Goal: Task Accomplishment & Management: Manage account settings

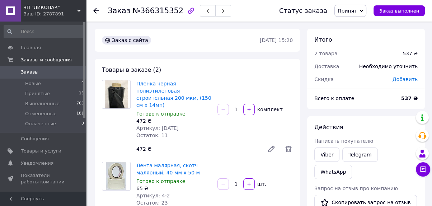
click at [97, 10] on use at bounding box center [96, 11] width 6 height 6
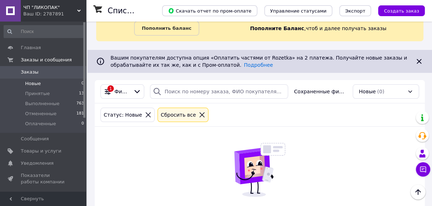
scroll to position [19, 0]
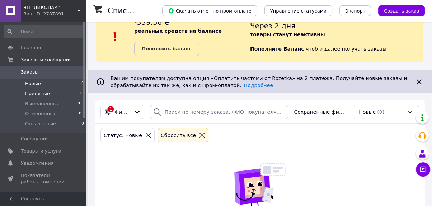
click at [33, 94] on span "Принятые" at bounding box center [37, 93] width 25 height 6
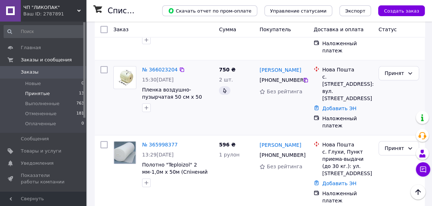
scroll to position [677, 0]
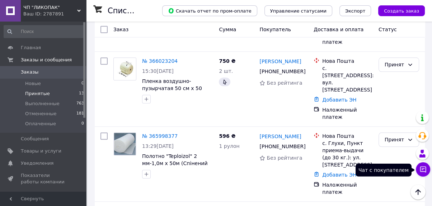
click at [426, 171] on icon at bounding box center [422, 169] width 7 height 7
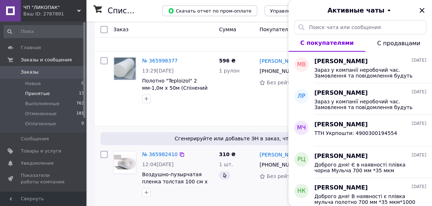
scroll to position [757, 0]
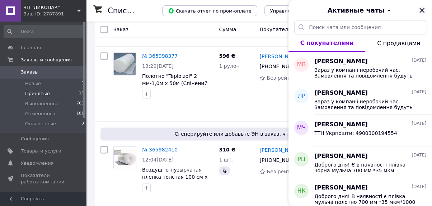
click at [421, 6] on icon "Закрыть" at bounding box center [422, 10] width 9 height 9
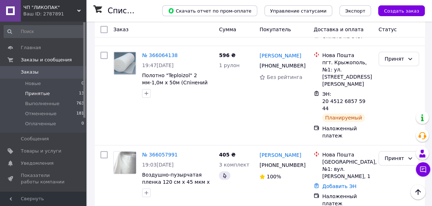
scroll to position [558, 0]
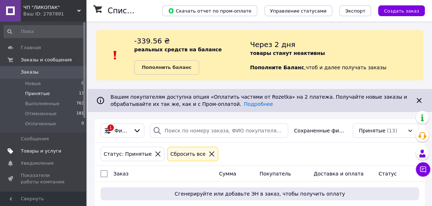
click at [40, 149] on span "Товары и услуги" at bounding box center [41, 151] width 41 height 6
